Goal: Task Accomplishment & Management: Complete application form

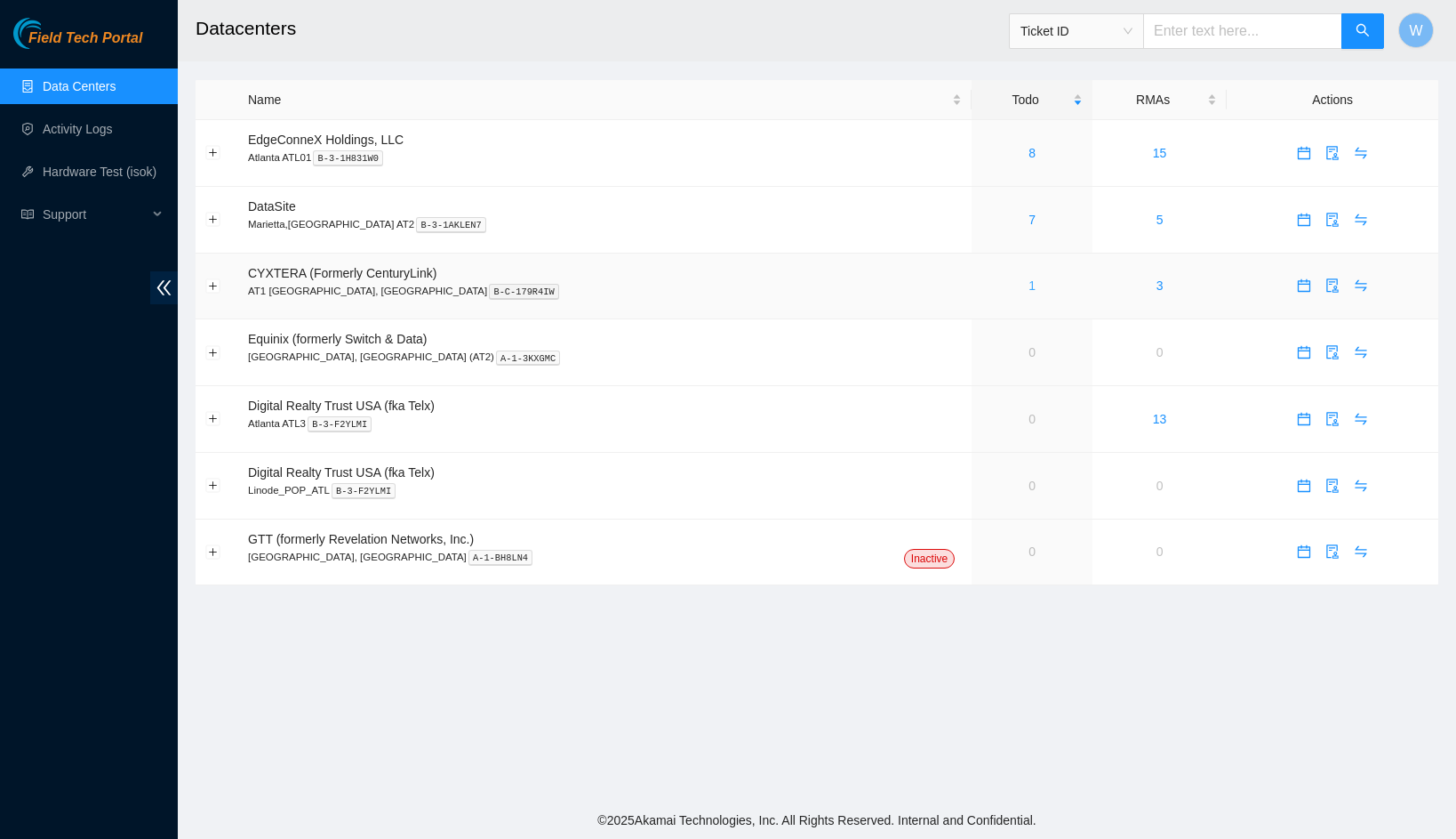
click at [1029, 286] on link "1" at bounding box center [1032, 285] width 7 height 14
click at [1029, 284] on link "1" at bounding box center [1032, 285] width 7 height 14
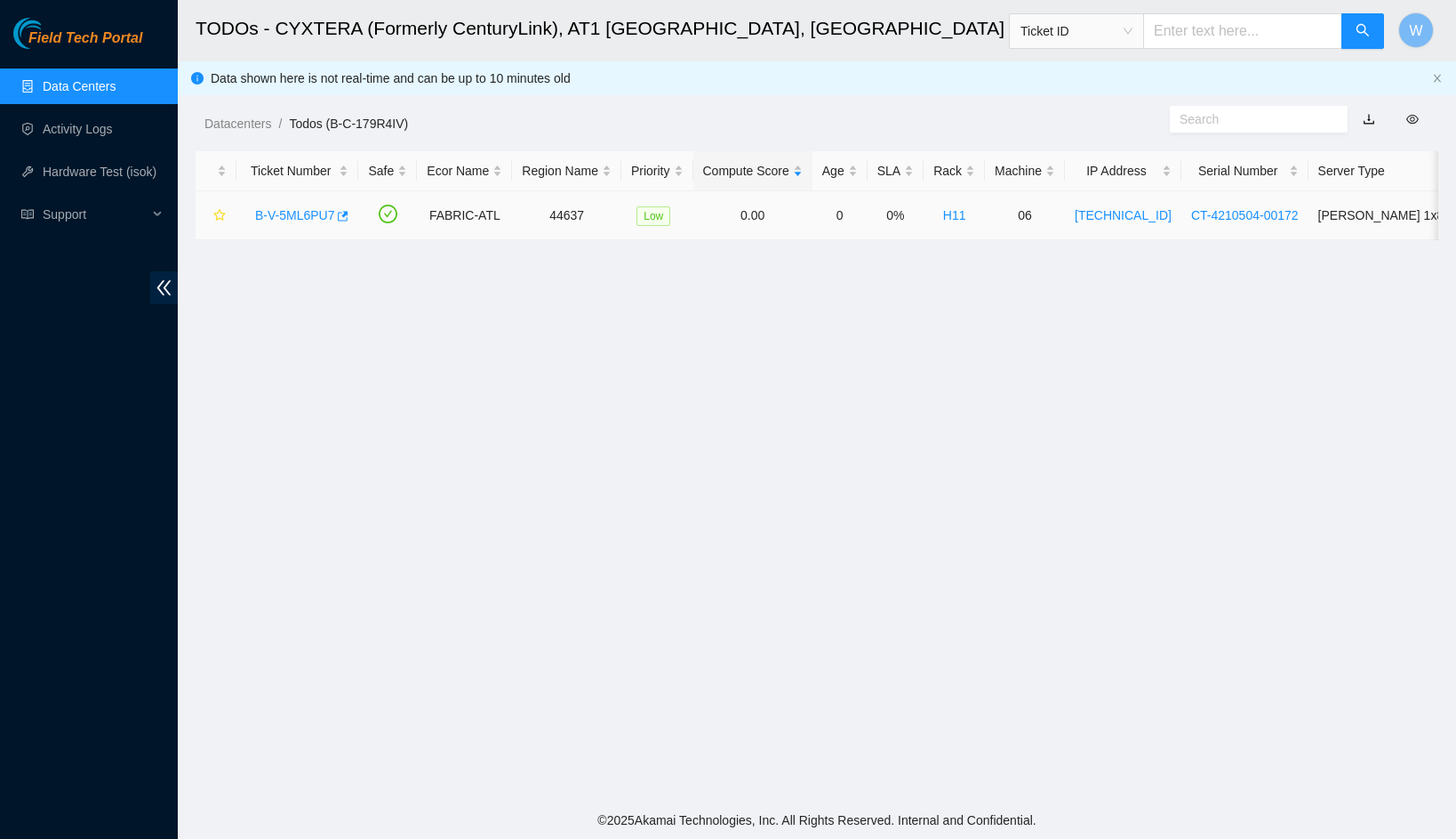
click at [278, 211] on link "B-V-5ML6PU7" at bounding box center [294, 215] width 79 height 14
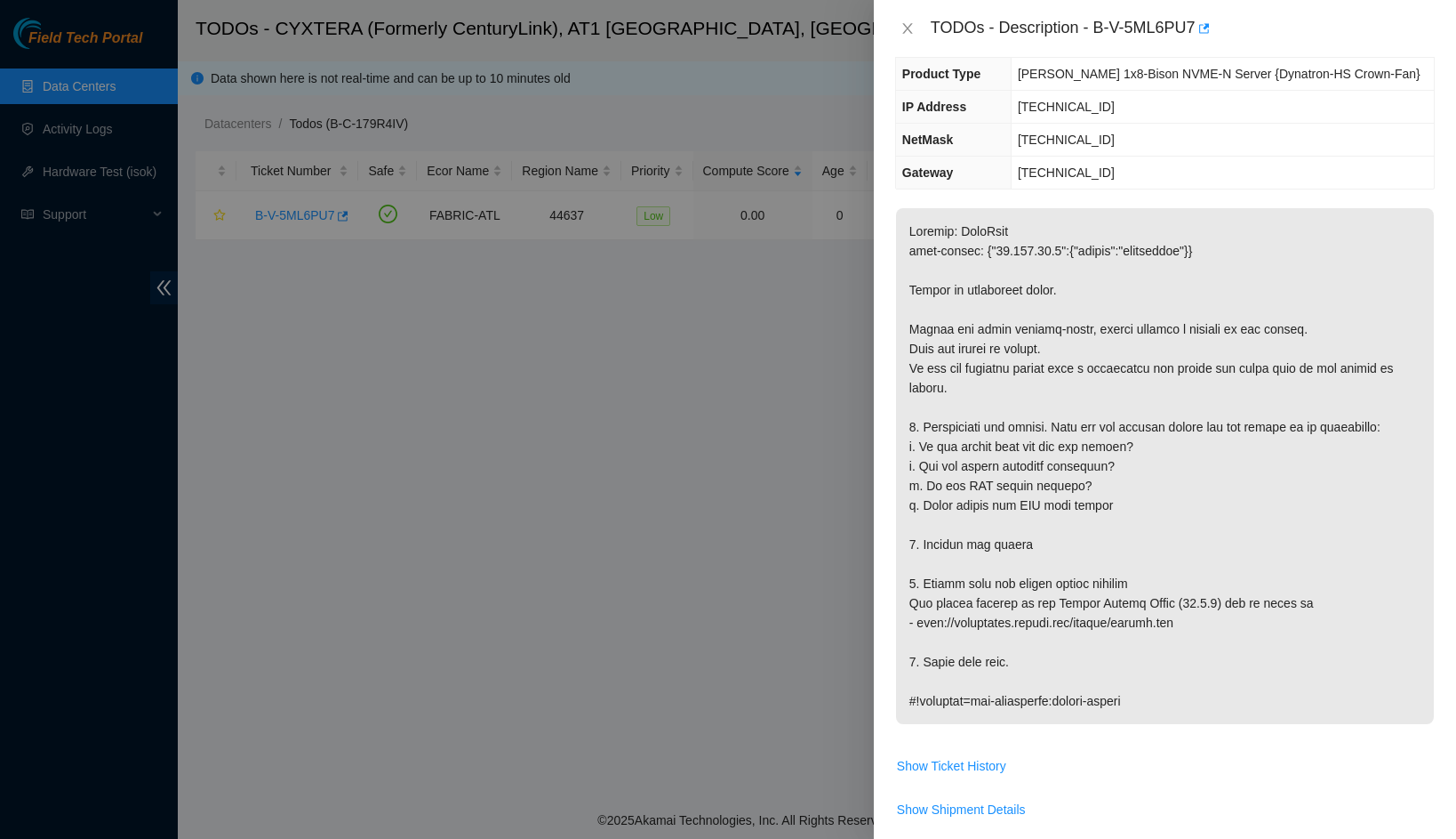
scroll to position [310, 0]
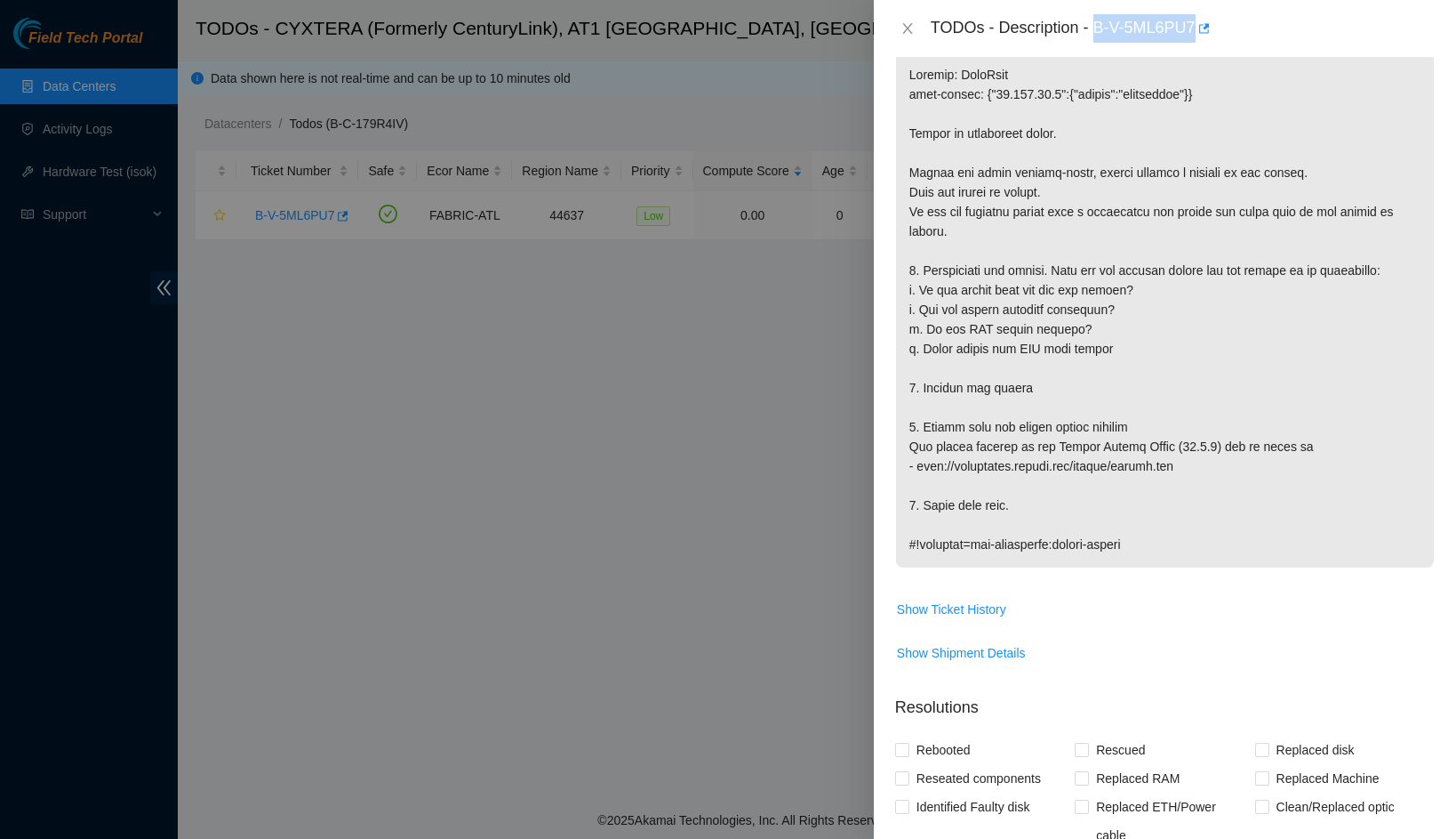
drag, startPoint x: 1100, startPoint y: 26, endPoint x: 1201, endPoint y: 15, distance: 101.6
click at [1201, 15] on div "TODOs - Description - B-V-5ML6PU7" at bounding box center [1183, 29] width 504 height 29
copy div "B-V-5ML6PU7"
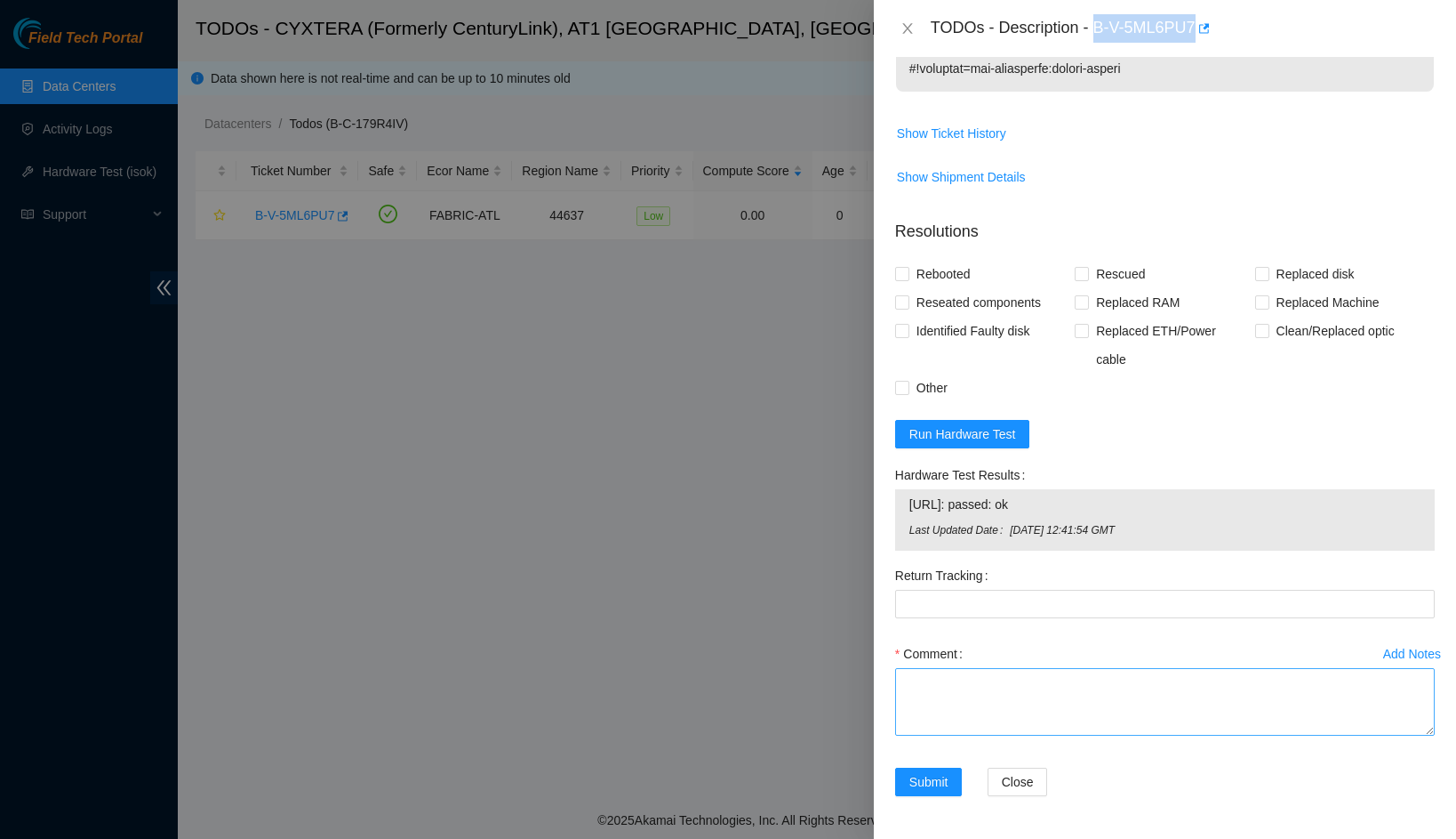
scroll to position [784, 0]
click at [1163, 693] on textarea "Comment" at bounding box center [1165, 702] width 540 height 67
paste textarea "When I installed this server (from an R&R) [DATE], it gave me issues with the P…"
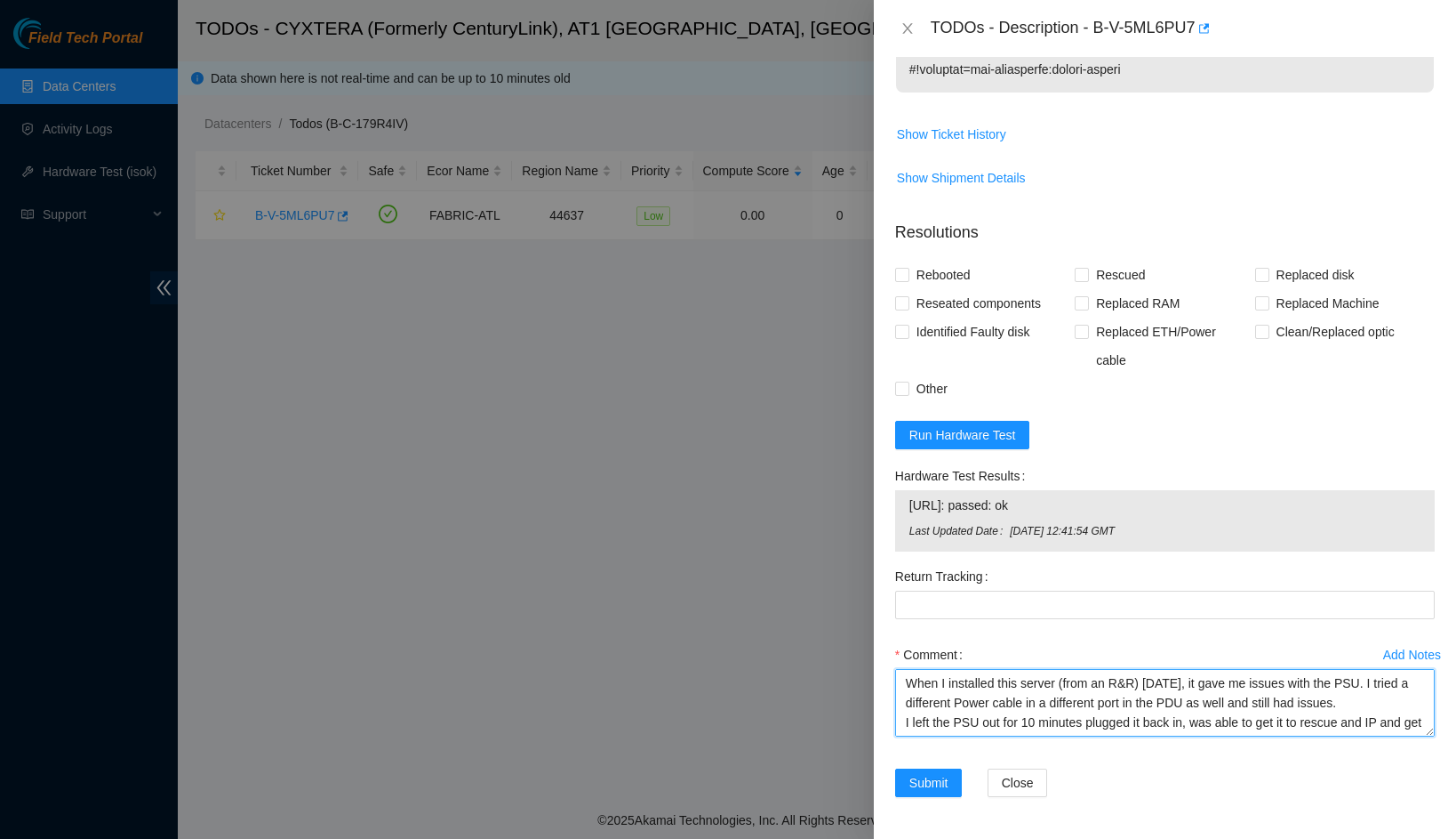
scroll to position [98, 0]
type textarea "When I installed this server (from an R&R) [DATE], it gave me issues with the P…"
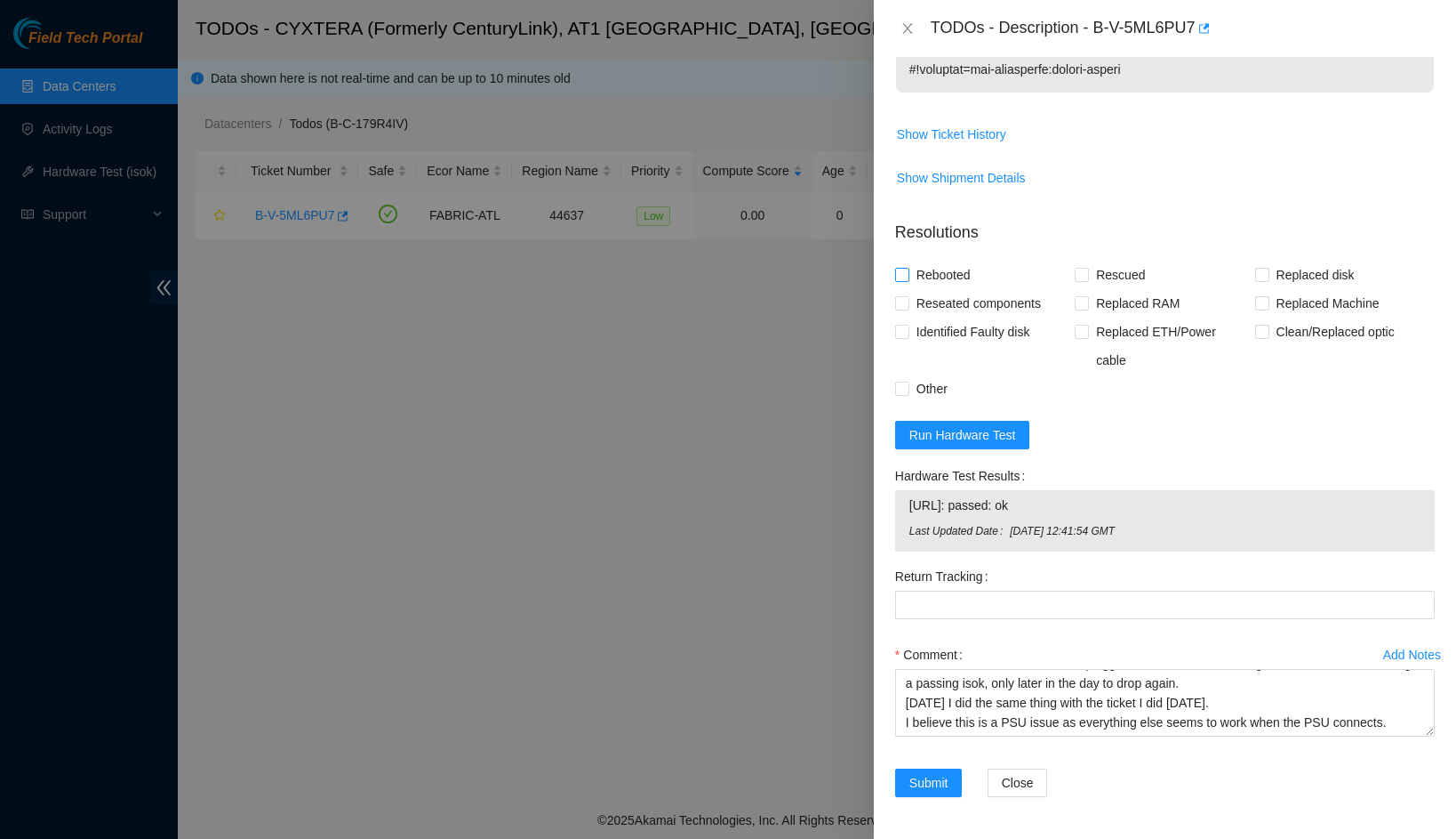
click at [926, 272] on span "Rebooted" at bounding box center [943, 275] width 68 height 29
click at [908, 272] on input "Rebooted" at bounding box center [901, 273] width 13 height 13
checkbox input "true"
click at [924, 303] on span "Reseated components" at bounding box center [979, 303] width 138 height 29
click at [908, 303] on input "Reseated components" at bounding box center [901, 302] width 13 height 13
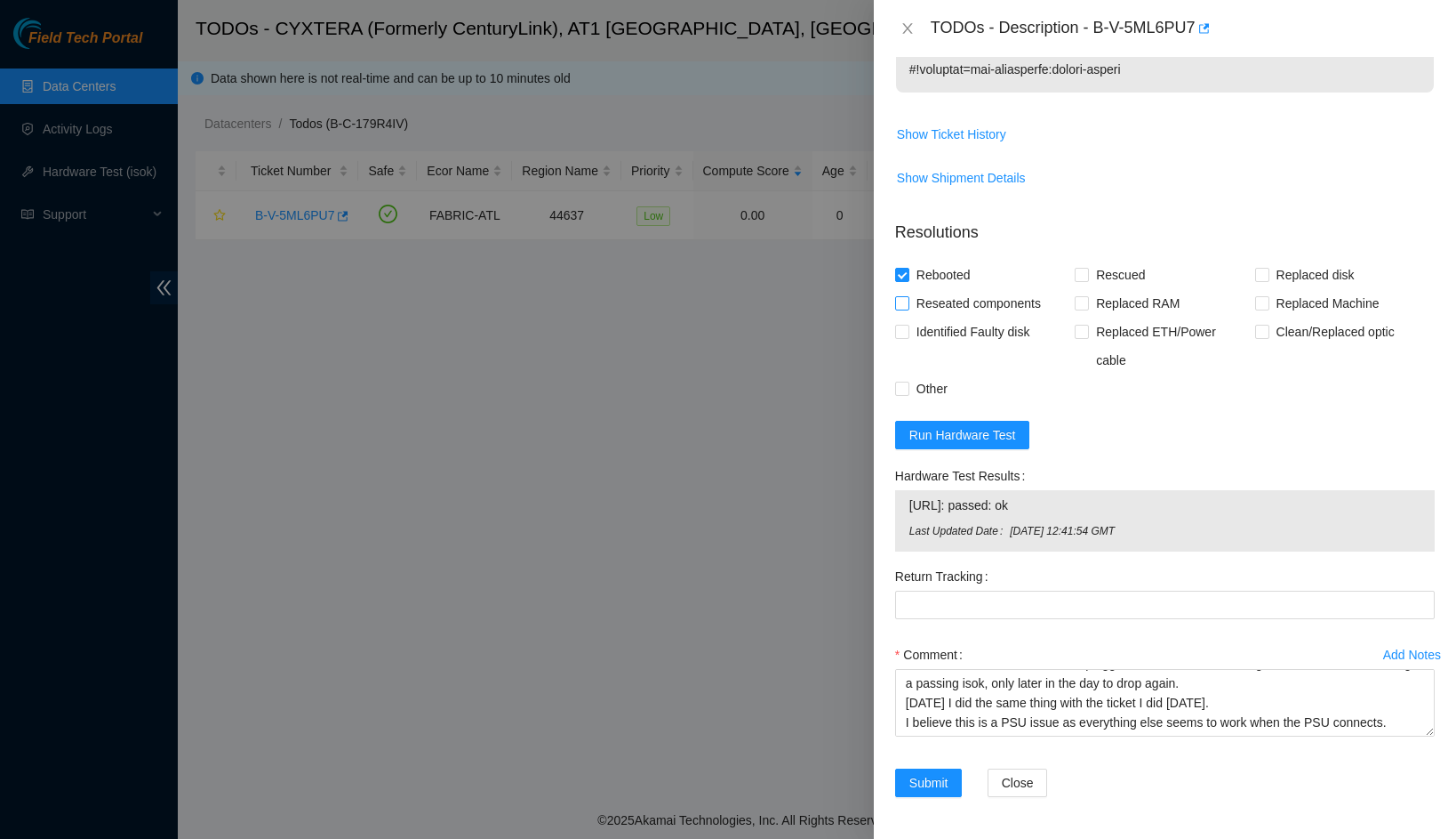
checkbox input "true"
click at [916, 777] on span "Submit" at bounding box center [929, 782] width 39 height 19
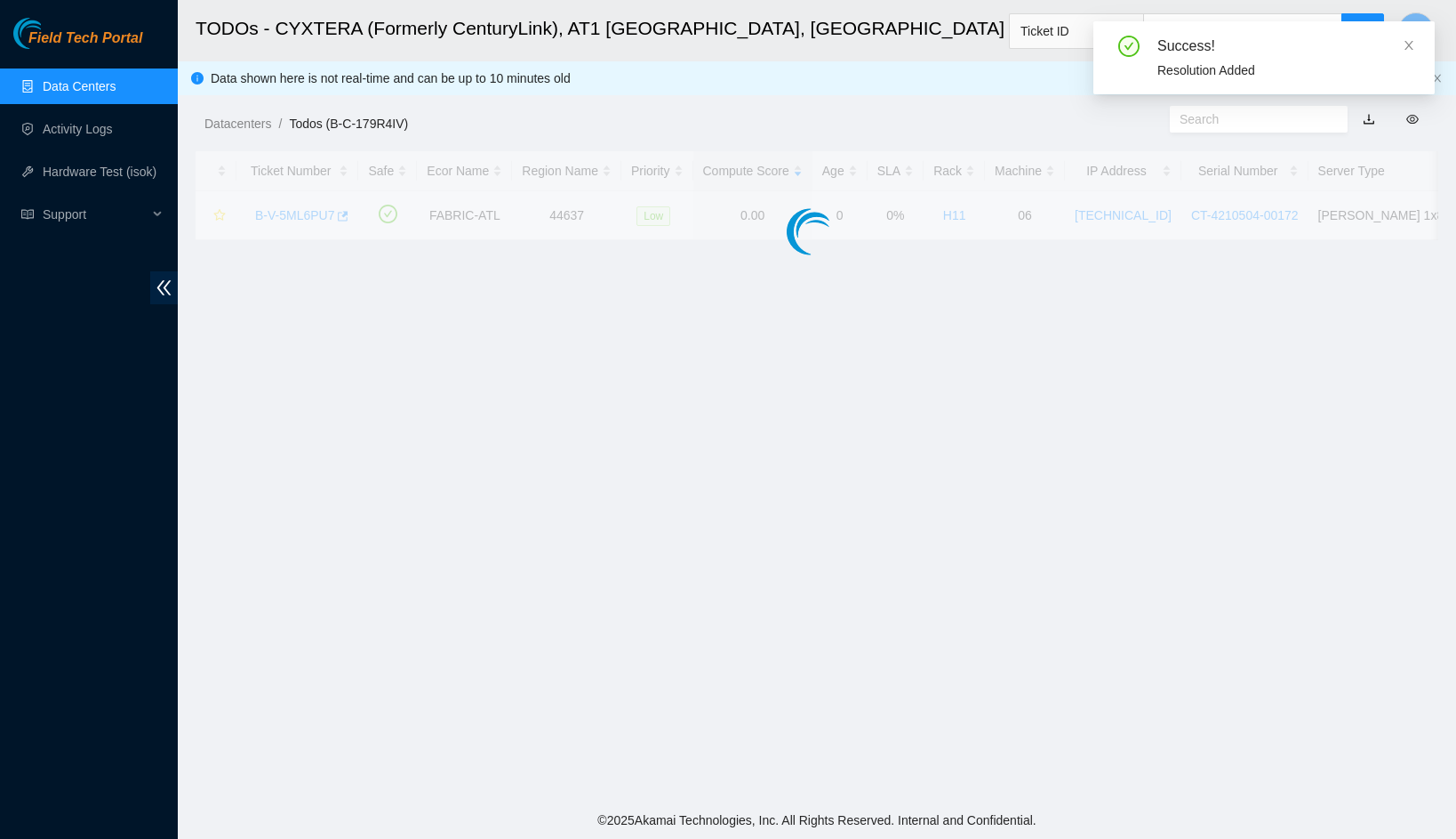
scroll to position [125, 0]
